Goal: Task Accomplishment & Management: Manage account settings

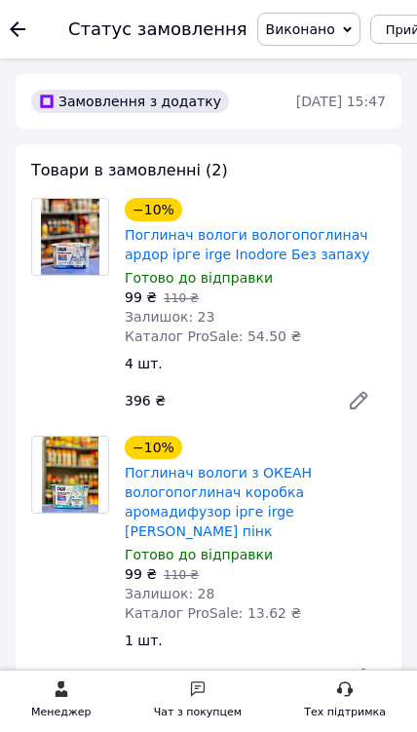
click at [19, 24] on icon at bounding box center [18, 29] width 16 height 16
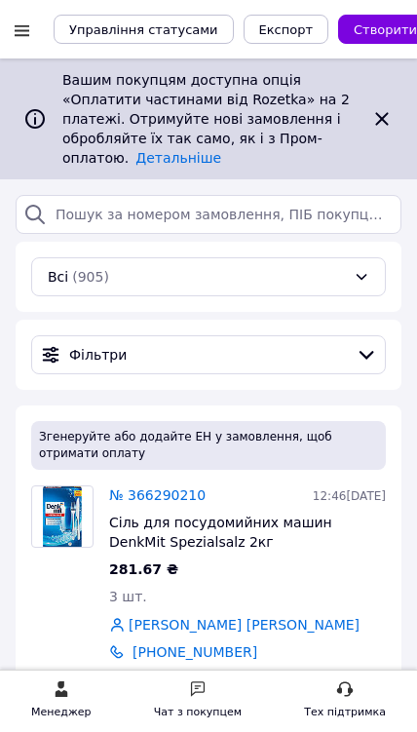
click at [176, 497] on link "№ 366290210" at bounding box center [157, 495] width 96 height 16
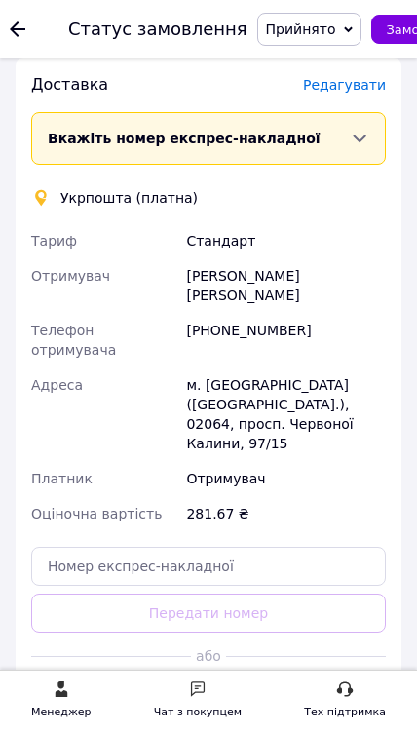
scroll to position [1874, 0]
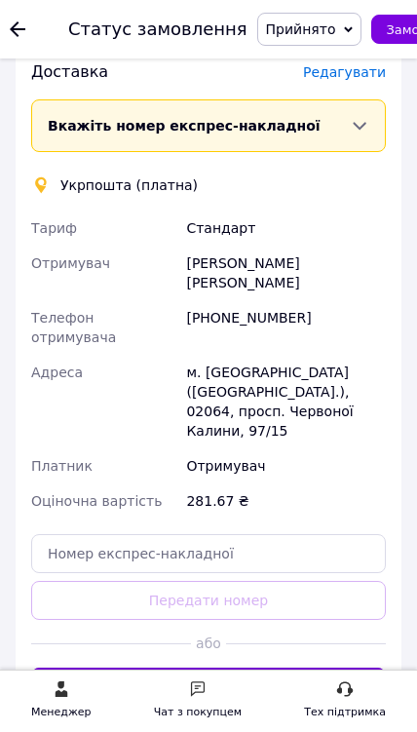
click at [251, 667] on button "Створити ярлик" at bounding box center [208, 686] width 355 height 39
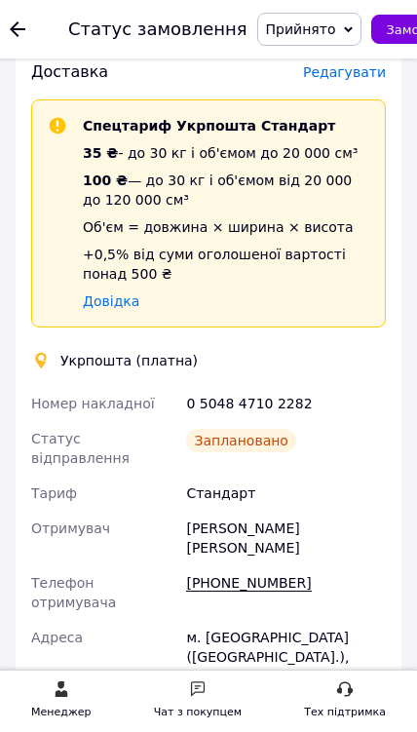
click at [16, 31] on icon at bounding box center [18, 29] width 16 height 16
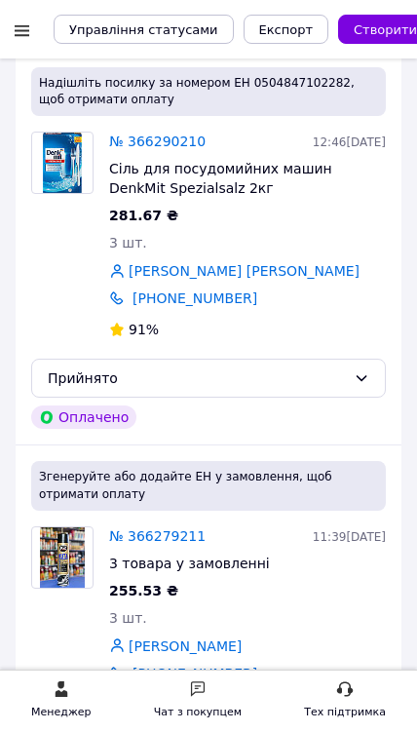
click at [188, 522] on div "№ 366279211" at bounding box center [157, 535] width 104 height 27
click at [176, 540] on link "№ 366279211" at bounding box center [157, 536] width 96 height 16
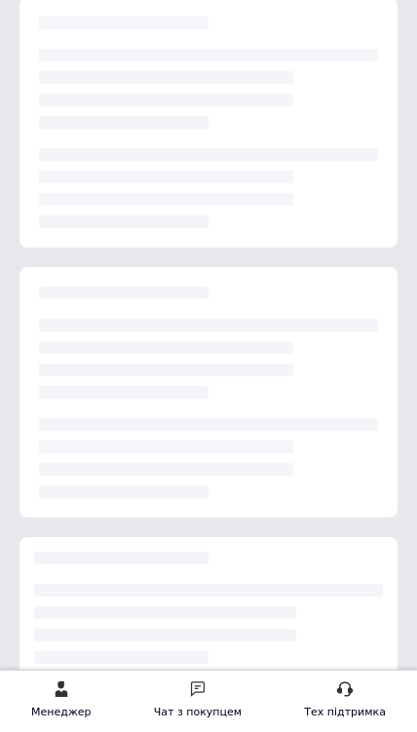
scroll to position [383, 0]
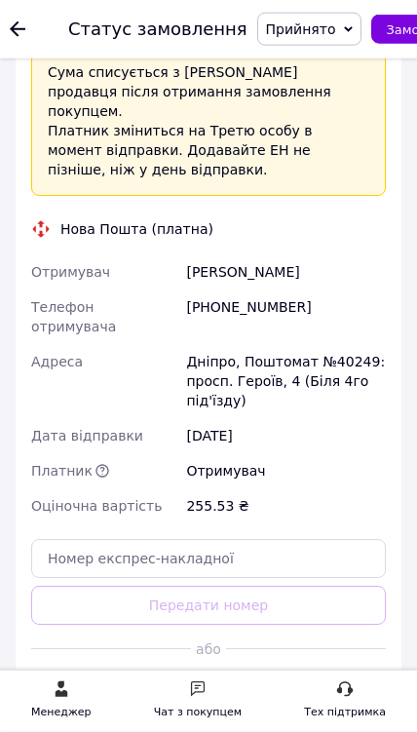
click at [259, 672] on button "Згенерувати ЕН" at bounding box center [208, 691] width 355 height 39
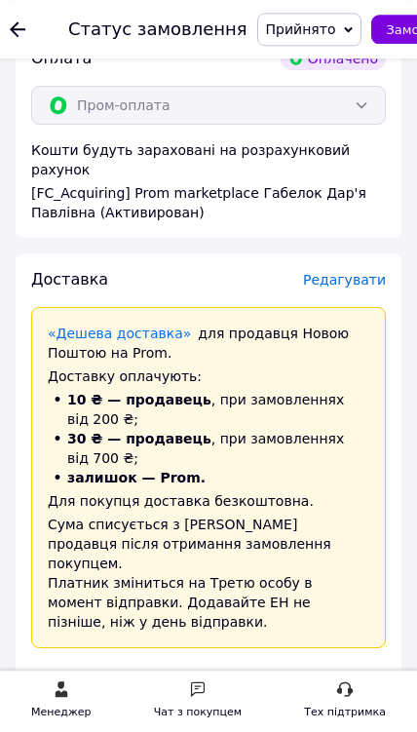
scroll to position [2056, 0]
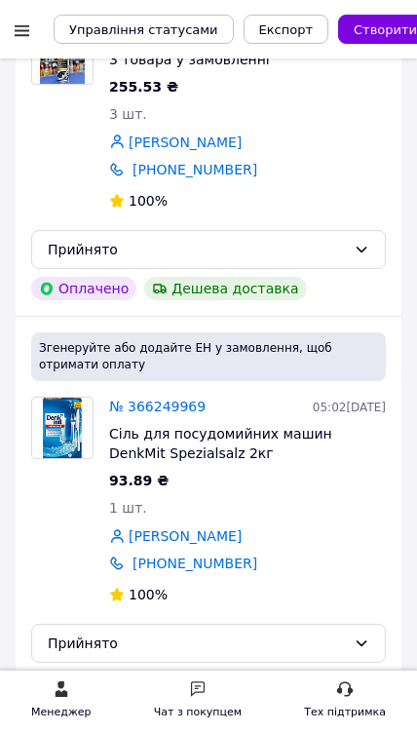
click at [189, 404] on link "№ 366249969" at bounding box center [157, 406] width 96 height 16
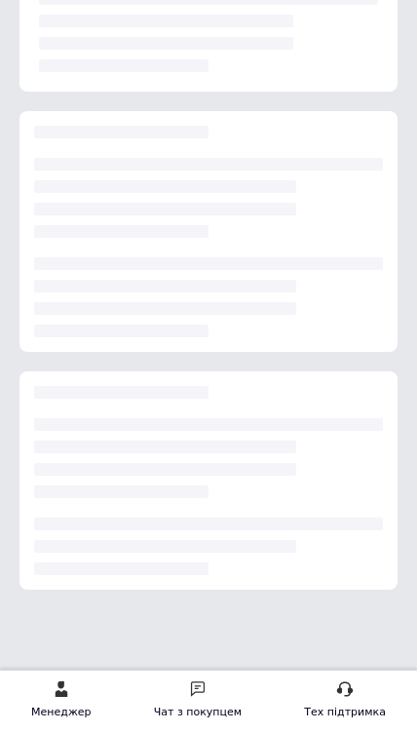
scroll to position [779, 0]
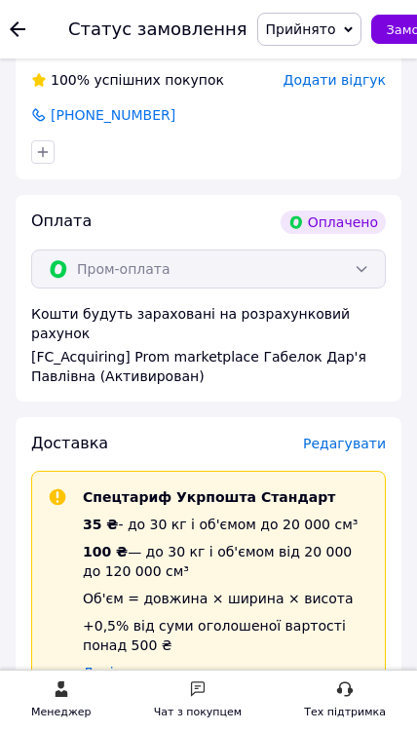
scroll to position [1425, 0]
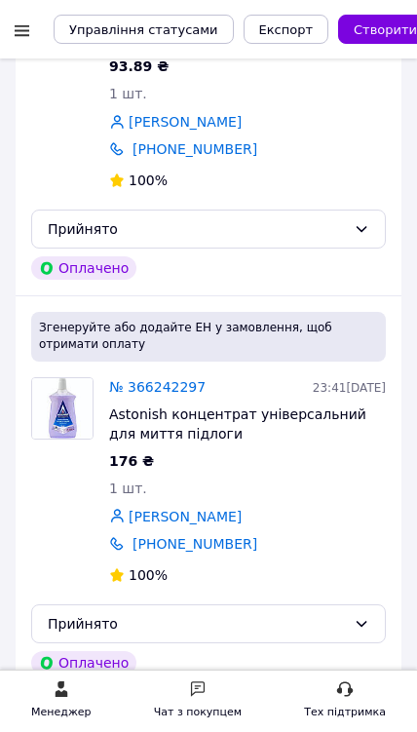
scroll to position [1308, 0]
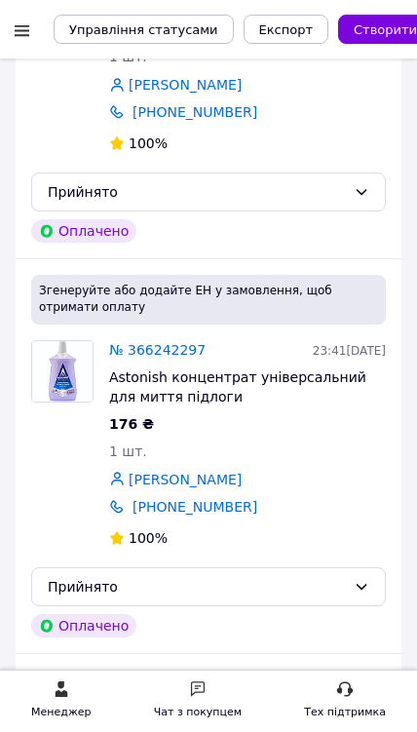
click at [178, 353] on link "№ 366242297" at bounding box center [157, 350] width 96 height 16
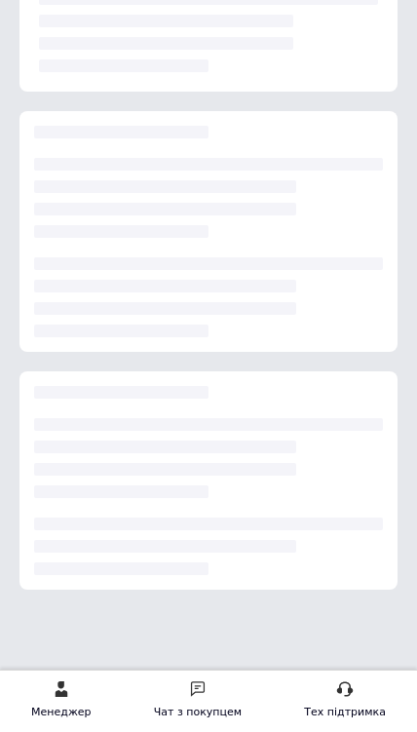
scroll to position [674, 0]
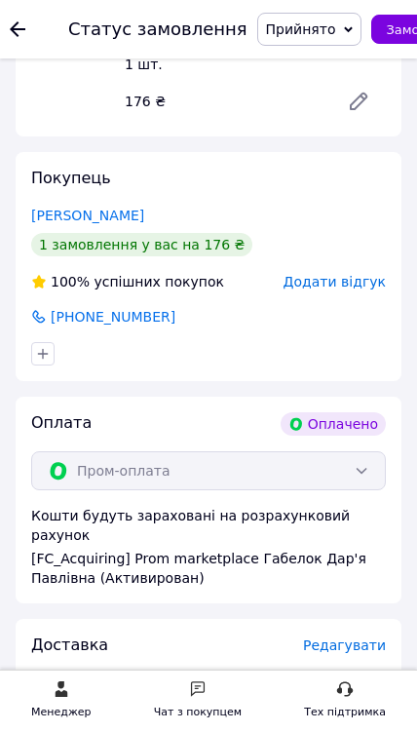
scroll to position [1193, 0]
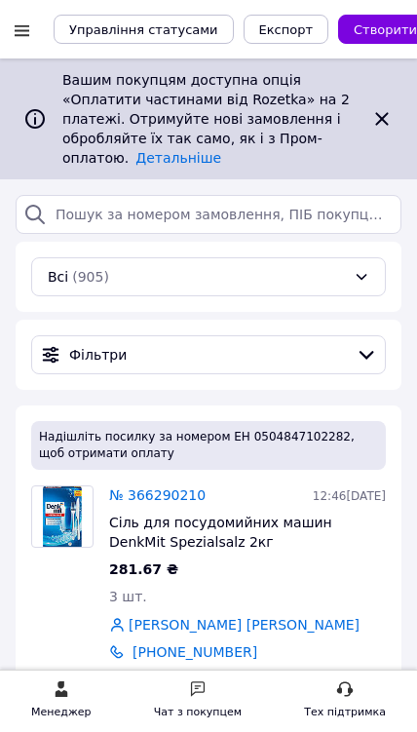
click at [20, 28] on div at bounding box center [22, 29] width 24 height 19
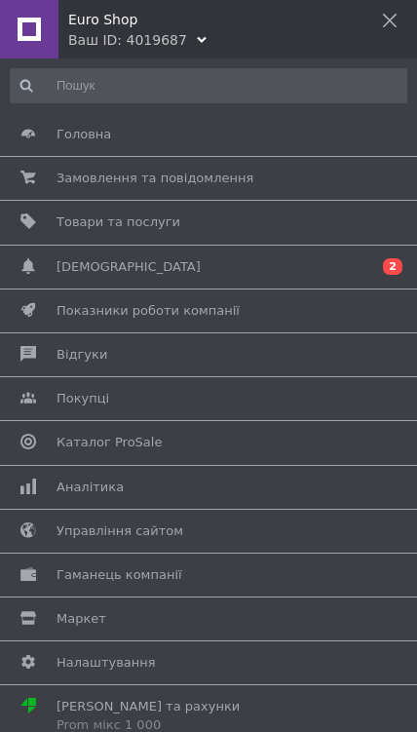
click at [164, 42] on div "Ваш ID: 4019687" at bounding box center [127, 39] width 119 height 19
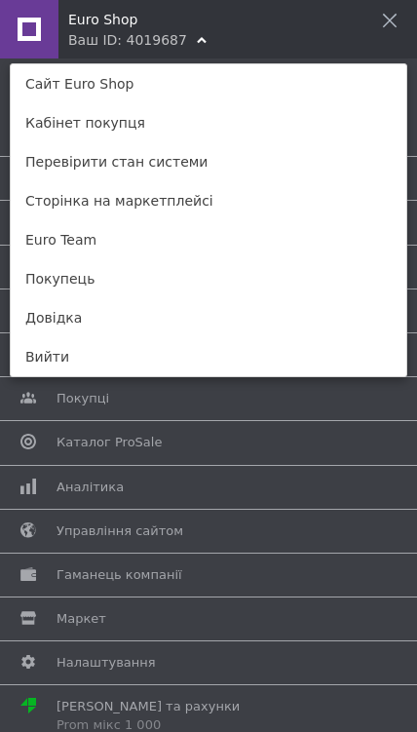
click at [161, 237] on link "Euro Team" at bounding box center [209, 239] width 396 height 39
